Goal: Navigation & Orientation: Find specific page/section

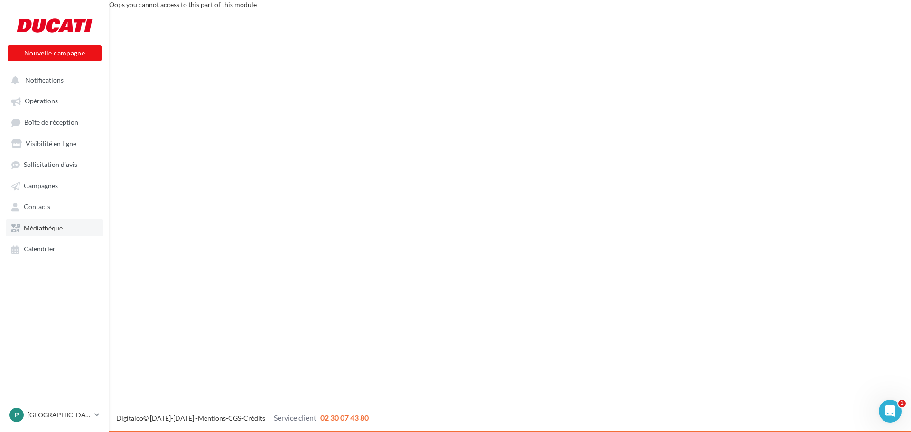
click at [39, 230] on span "Médiathèque" at bounding box center [43, 228] width 39 height 8
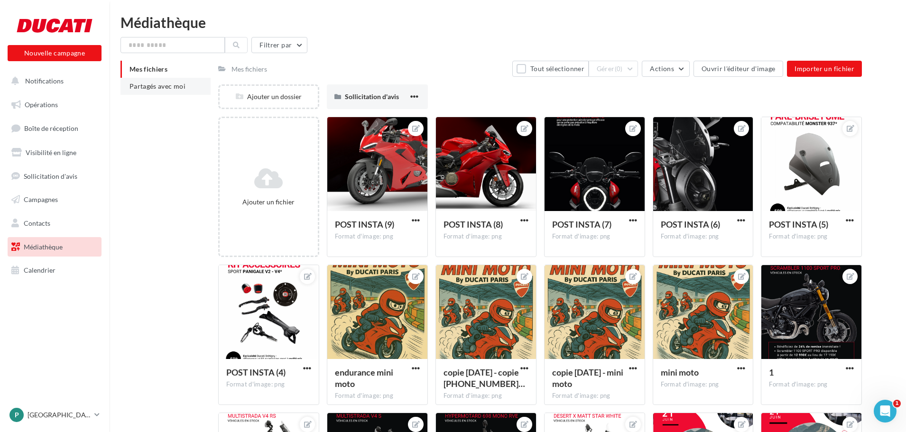
click at [177, 87] on span "Partagés avec moi" at bounding box center [158, 86] width 56 height 8
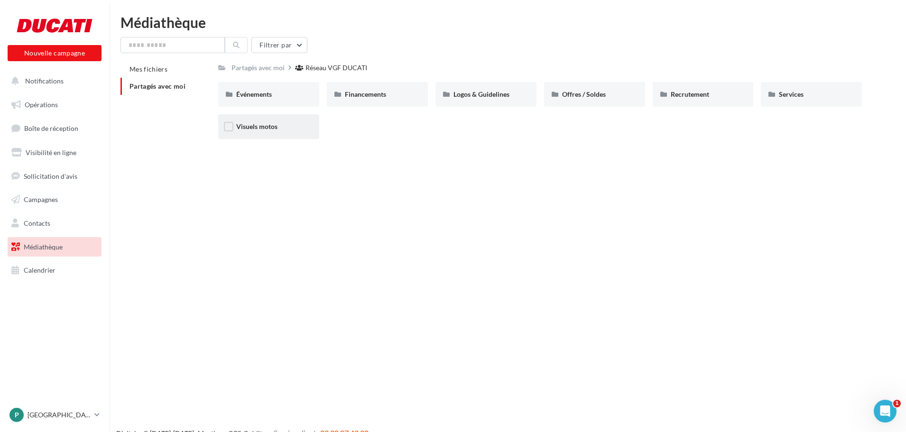
click at [276, 130] on span "Visuels motos" at bounding box center [256, 126] width 41 height 8
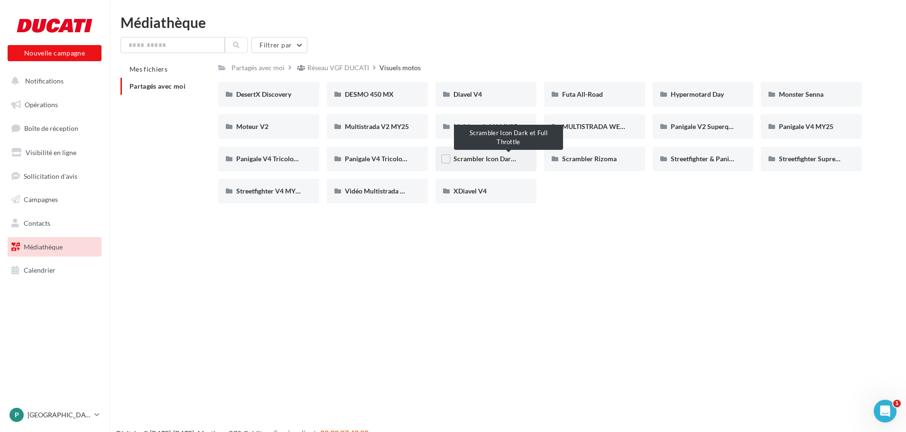
click at [503, 159] on span "Scrambler Icon Dark et Full Throttle" at bounding box center [507, 159] width 107 height 8
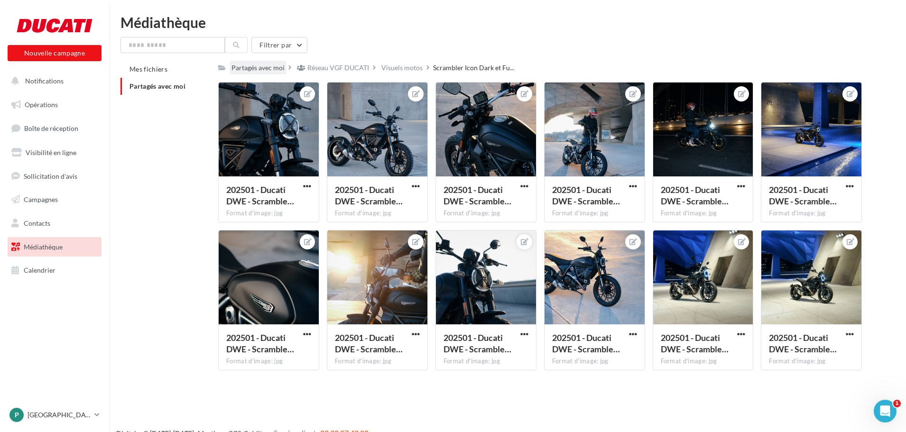
click at [265, 73] on div "Partagés avec moi" at bounding box center [258, 67] width 53 height 9
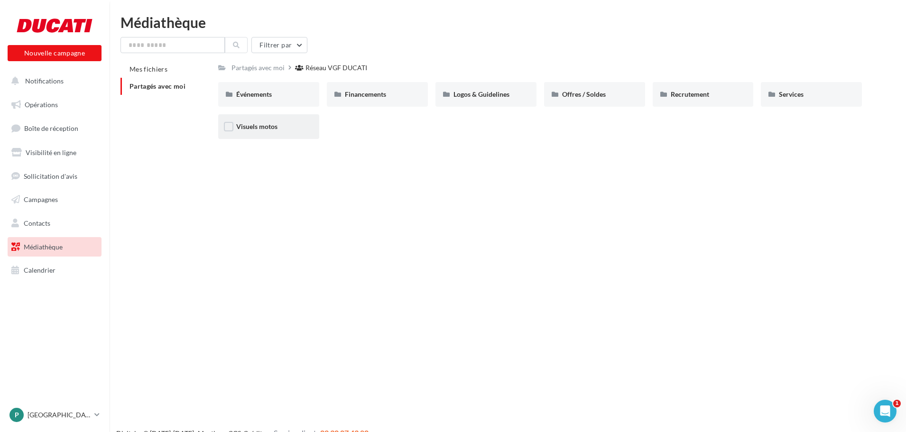
click at [283, 118] on div "Visuels motos" at bounding box center [268, 126] width 101 height 25
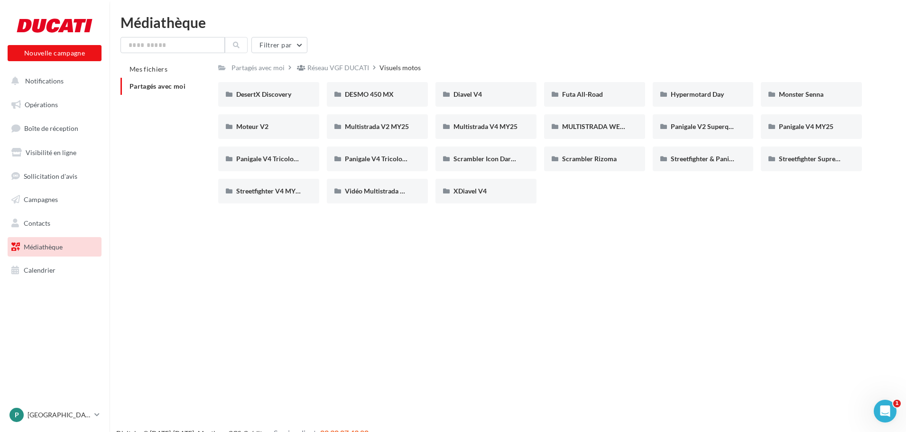
click at [155, 86] on span "Partagés avec moi" at bounding box center [158, 86] width 56 height 8
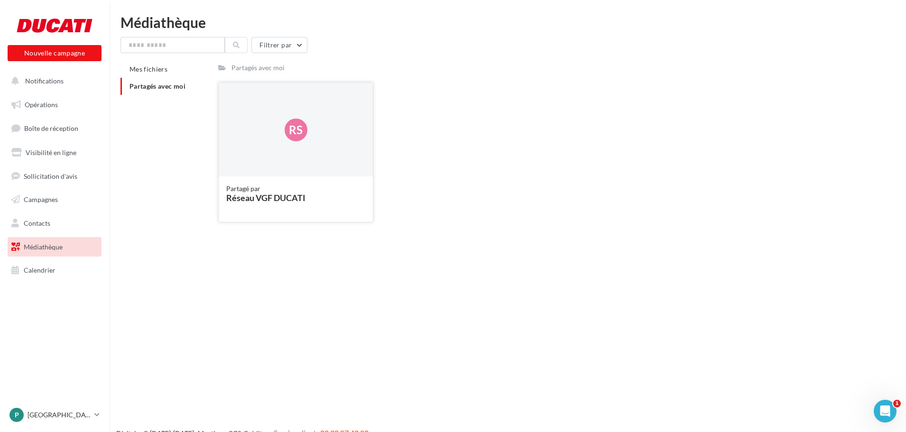
click at [279, 180] on div "Partagé par Réseau VGF DUCATI" at bounding box center [296, 198] width 154 height 45
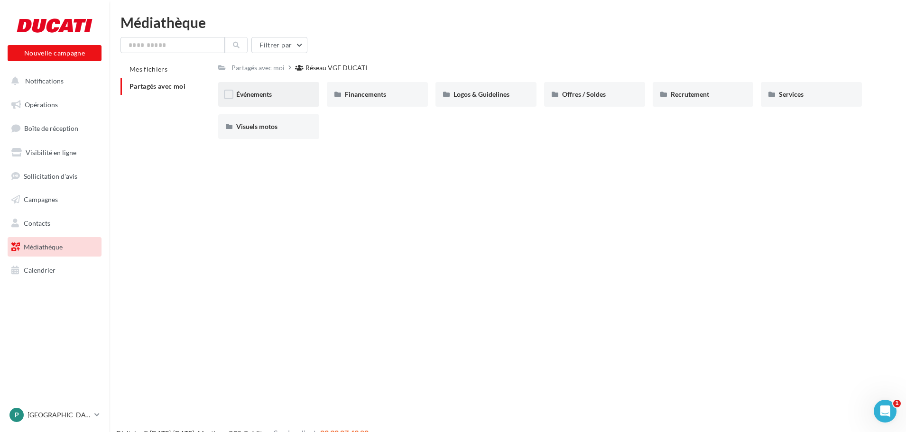
click at [313, 95] on div "Événements" at bounding box center [268, 94] width 101 height 25
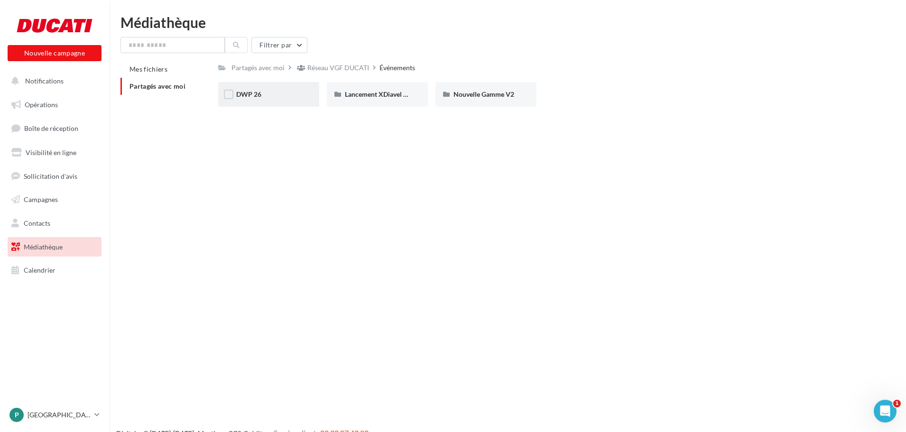
click at [307, 96] on div "DWP 26" at bounding box center [268, 94] width 101 height 25
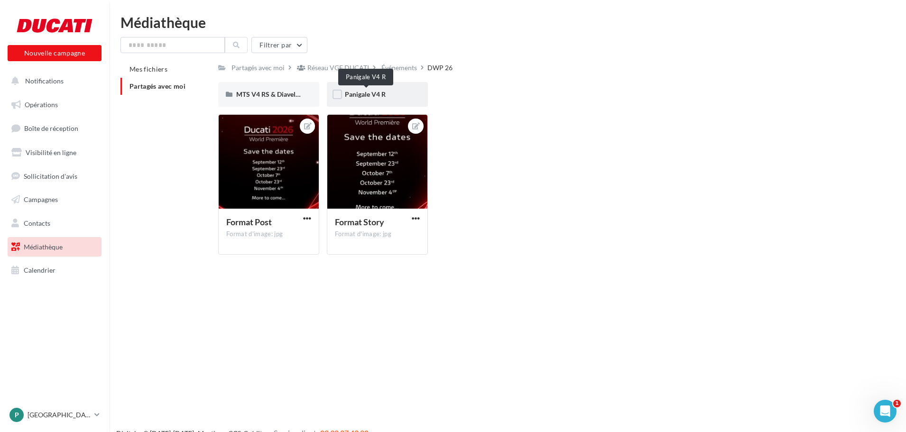
click at [374, 97] on span "Panigale V4 R" at bounding box center [365, 94] width 41 height 8
